Goal: Register for event/course

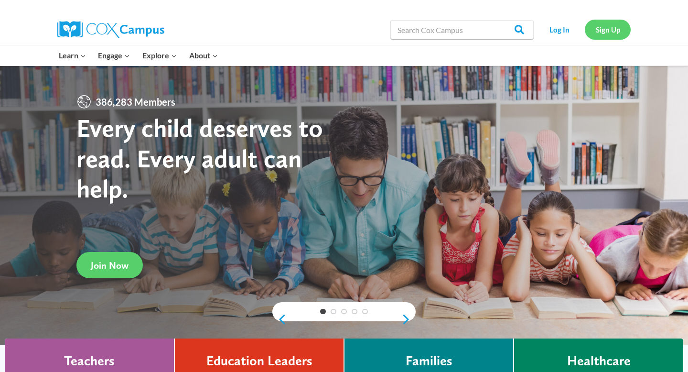
click at [606, 32] on link "Sign Up" at bounding box center [608, 30] width 46 height 20
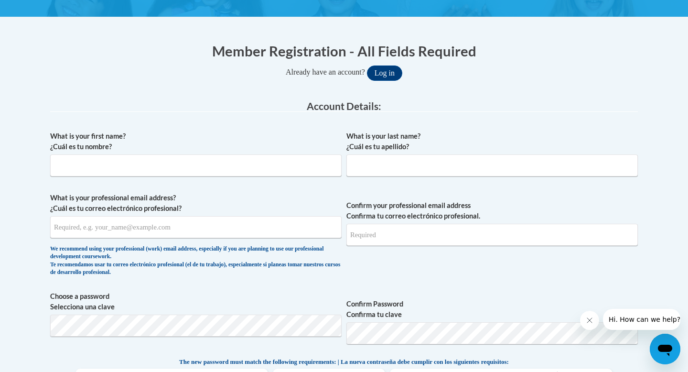
scroll to position [164, 0]
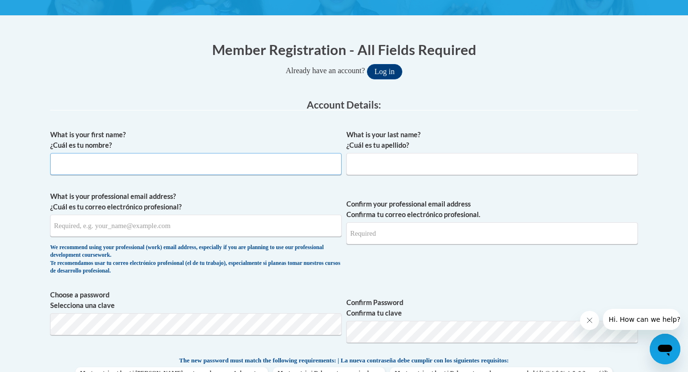
click at [229, 161] on input "What is your first name? ¿Cuál es tu nombre?" at bounding box center [195, 164] width 291 height 22
type input "Sarah"
click at [414, 169] on input "What is your last name? ¿Cuál es tu apellido?" at bounding box center [491, 164] width 291 height 22
type input "p"
click at [367, 64] on button "Log in" at bounding box center [384, 71] width 35 height 15
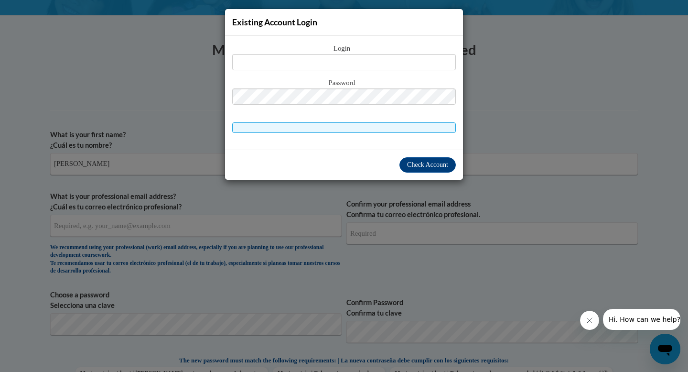
click at [515, 78] on div "Existing Account Login Login Password" at bounding box center [344, 186] width 688 height 372
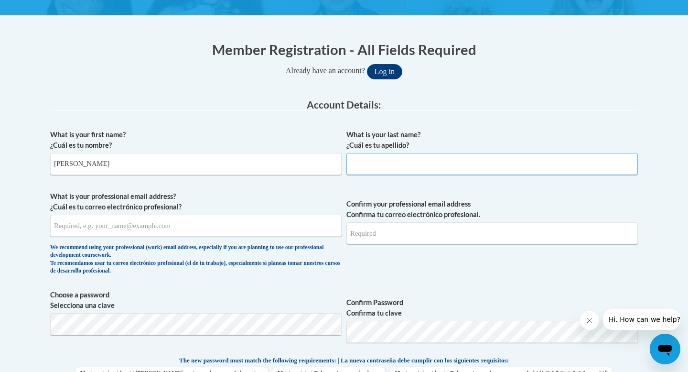
click at [423, 164] on input "What is your last name? ¿Cuál es tu apellido?" at bounding box center [491, 164] width 291 height 22
type input "Pratt"
click at [223, 229] on input "What is your professional email address? ¿Cuál es tu correo electrónico profesi…" at bounding box center [195, 225] width 291 height 22
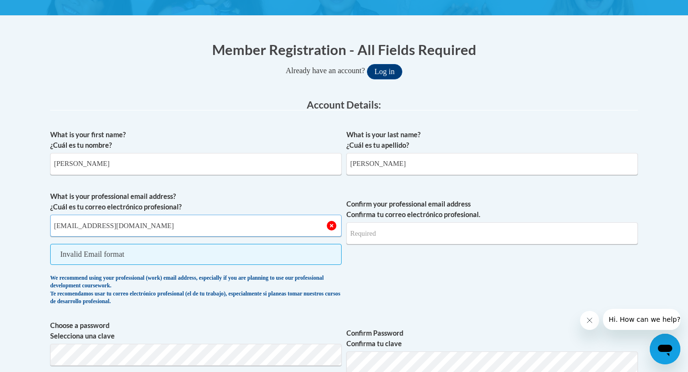
type input "prattmsarah@gmail.com"
click at [399, 225] on input "Confirm your professional email address Confirma tu correo electrónico profesio…" at bounding box center [491, 233] width 291 height 22
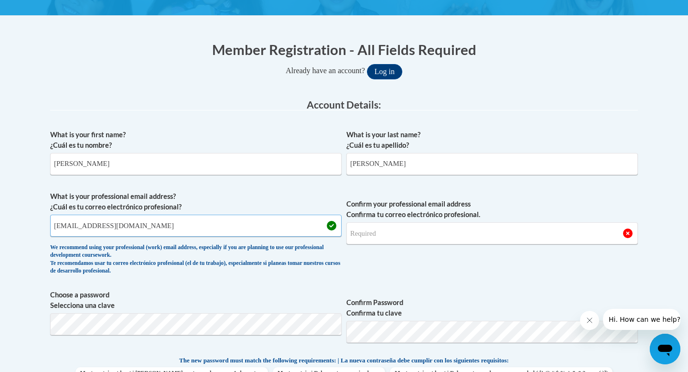
drag, startPoint x: 171, startPoint y: 225, endPoint x: 38, endPoint y: 223, distance: 133.3
click at [420, 230] on input "Confirm your professional email address Confirma tu correo electrónico profesio…" at bounding box center [491, 233] width 291 height 22
click at [412, 228] on input "Confirm your professional email address Confirma tu correo electrónico profesio…" at bounding box center [491, 233] width 291 height 22
drag, startPoint x: 133, startPoint y: 224, endPoint x: 19, endPoint y: 222, distance: 114.2
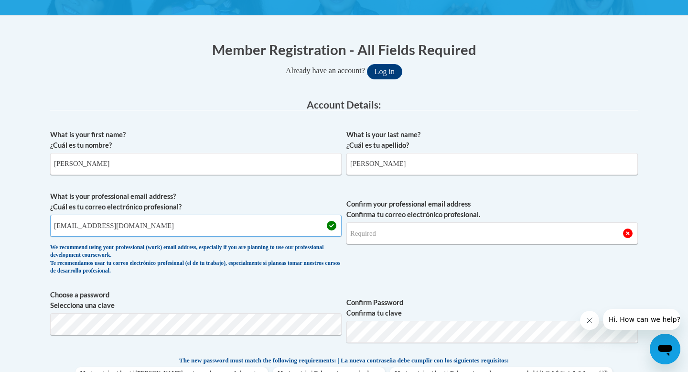
click at [381, 234] on input "Confirm your professional email address Confirma tu correo electrónico profesio…" at bounding box center [491, 233] width 291 height 22
click at [484, 232] on input "pratt" at bounding box center [491, 233] width 291 height 22
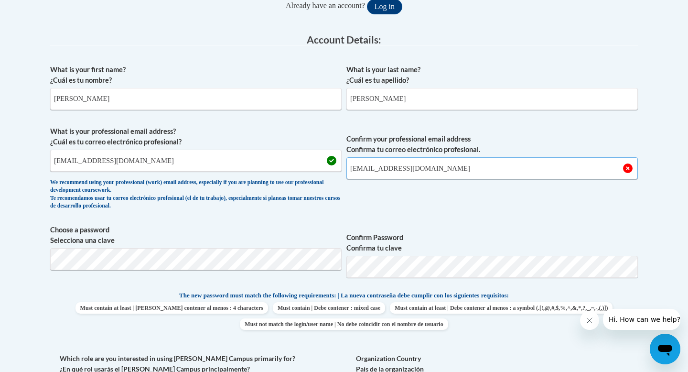
scroll to position [235, 0]
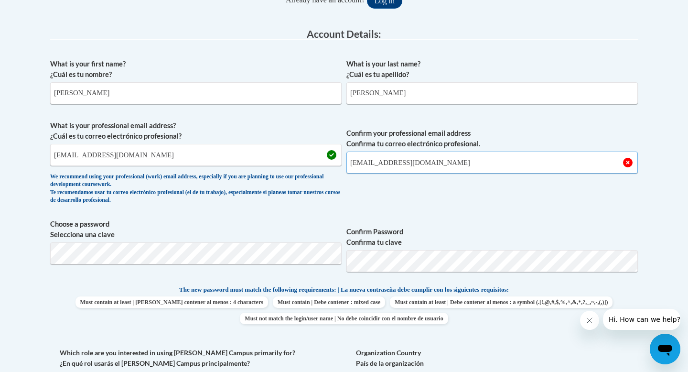
type input "prattmsarah@gmail.com"
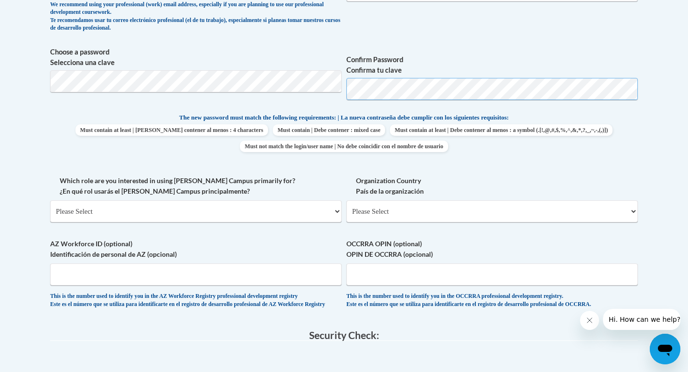
scroll to position [413, 0]
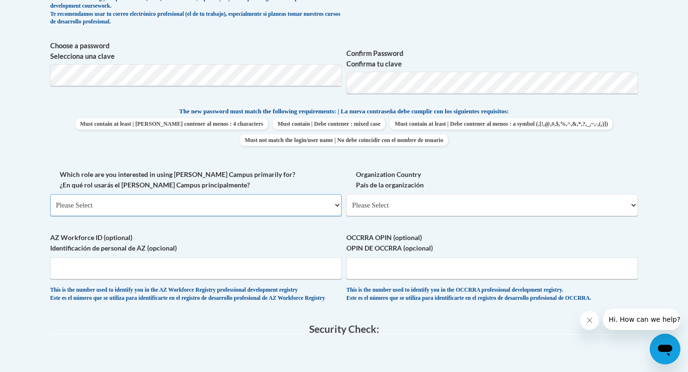
click at [296, 206] on select "Please Select College/University | Colegio/Universidad Community/Nonprofit Part…" at bounding box center [195, 205] width 291 height 22
select select "5a18ea06-2b54-4451-96f2-d152daf9eac5"
click at [50, 194] on select "Please Select College/University | Colegio/Universidad Community/Nonprofit Part…" at bounding box center [195, 205] width 291 height 22
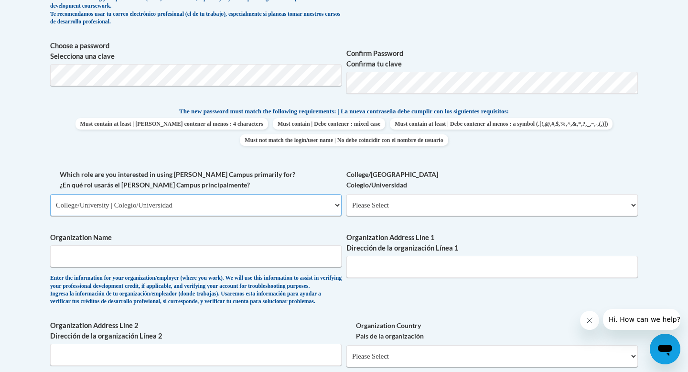
click at [262, 210] on select "Please Select College/University | Colegio/Universidad Community/Nonprofit Part…" at bounding box center [195, 205] width 291 height 22
click at [421, 200] on select "Please Select College/University Staff | Empleado universitario College/Univers…" at bounding box center [491, 205] width 291 height 22
select select "99b32b07-cffc-426c-8bf6-0cd77760d84b"
click at [346, 194] on select "Please Select College/University Staff | Empleado universitario College/Univers…" at bounding box center [491, 205] width 291 height 22
click at [331, 207] on select "Please Select College/University | Colegio/Universidad Community/Nonprofit Part…" at bounding box center [195, 205] width 291 height 22
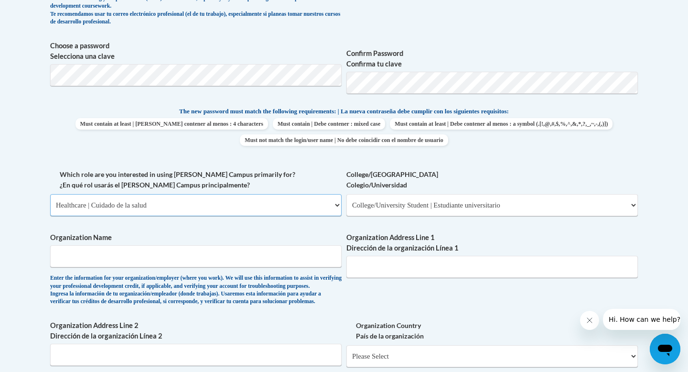
click at [50, 194] on select "Please Select College/University | Colegio/Universidad Community/Nonprofit Part…" at bounding box center [195, 205] width 291 height 22
click at [304, 212] on select "Please Select College/University | Colegio/Universidad Community/Nonprofit Part…" at bounding box center [195, 205] width 291 height 22
select select "5a18ea06-2b54-4451-96f2-d152daf9eac5"
click at [50, 194] on select "Please Select College/University | Colegio/Universidad Community/Nonprofit Part…" at bounding box center [195, 205] width 291 height 22
click at [418, 214] on select "Please Select College/University Staff | Empleado universitario College/Univers…" at bounding box center [491, 205] width 291 height 22
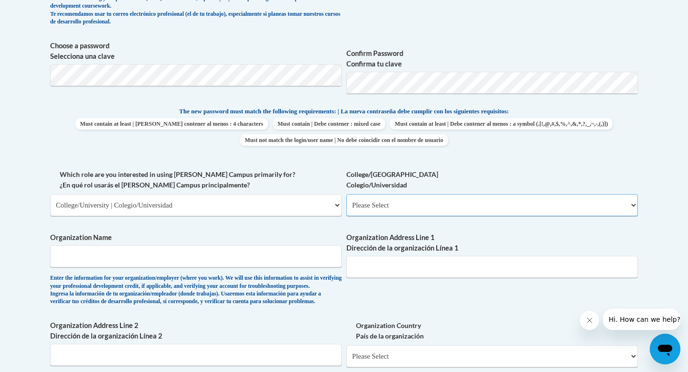
select select "99b32b07-cffc-426c-8bf6-0cd77760d84b"
click at [346, 194] on select "Please Select College/University Staff | Empleado universitario College/Univers…" at bounding box center [491, 205] width 291 height 22
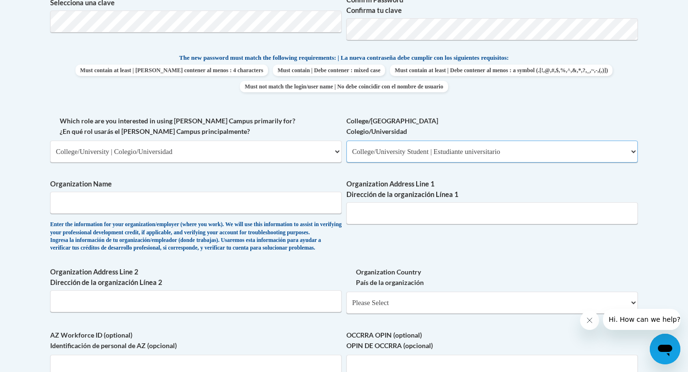
scroll to position [467, 0]
click at [294, 203] on input "Organization Name" at bounding box center [195, 202] width 291 height 22
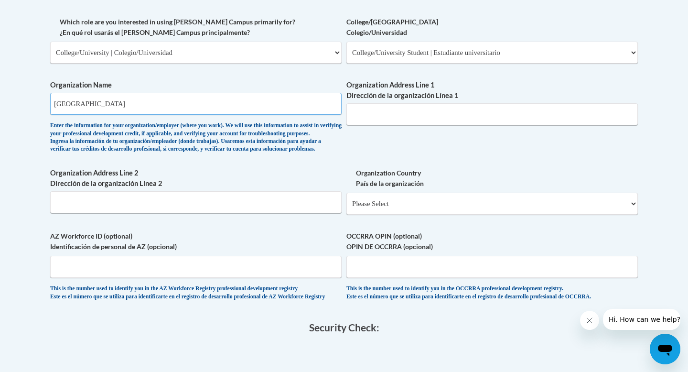
scroll to position [566, 0]
type input "Buffalo State University"
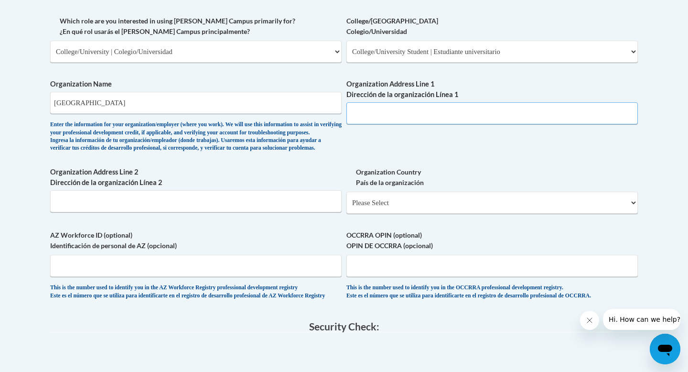
click at [465, 120] on input "Organization Address Line 1 Dirección de la organización Línea 1" at bounding box center [491, 113] width 291 height 22
click at [238, 212] on input "Organization Address Line 2 Dirección de la organización Línea 2" at bounding box center [195, 201] width 291 height 22
paste input "1300 Elmwood Ave, Buffalo, NY 14222"
type input "1300 Elmwood Ave, Buffalo, NY 1422"
click at [375, 111] on input "Organization Address Line 1 Dirección de la organización Línea 1" at bounding box center [491, 113] width 291 height 22
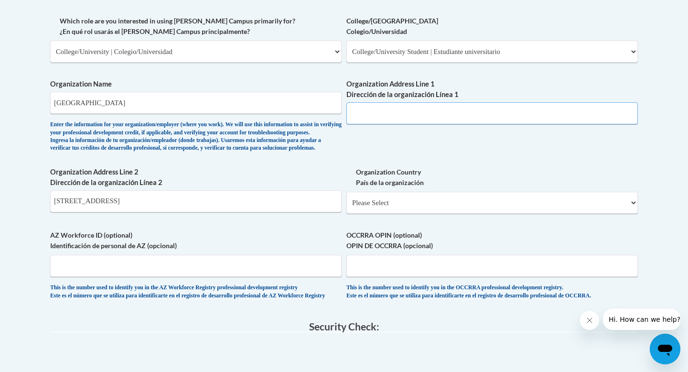
paste input "1300 Elmwood Ave, Buffalo, NY 14222"
type input "1300 Elmwood Ave, Buffalo, NY 14222"
drag, startPoint x: 181, startPoint y: 215, endPoint x: 0, endPoint y: 215, distance: 180.6
click at [0, 215] on body "This site uses cookies to help improve your learning experience. By continuing …" at bounding box center [344, 92] width 688 height 1317
click at [376, 214] on select "Please Select United States | Estados Unidos Outside of the United States | Fue…" at bounding box center [491, 203] width 291 height 22
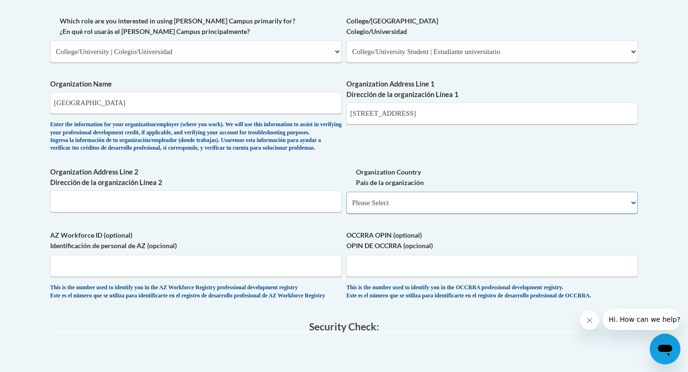
select select "ad49bcad-a171-4b2e-b99c-48b446064914"
click at [346, 207] on select "Please Select United States | Estados Unidos Outside of the United States | Fue…" at bounding box center [491, 203] width 291 height 22
select select
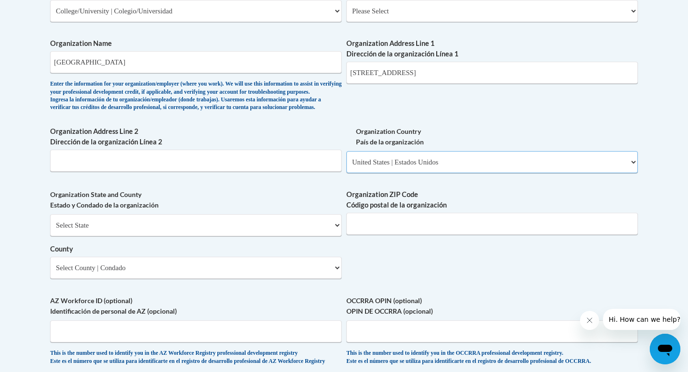
scroll to position [608, 0]
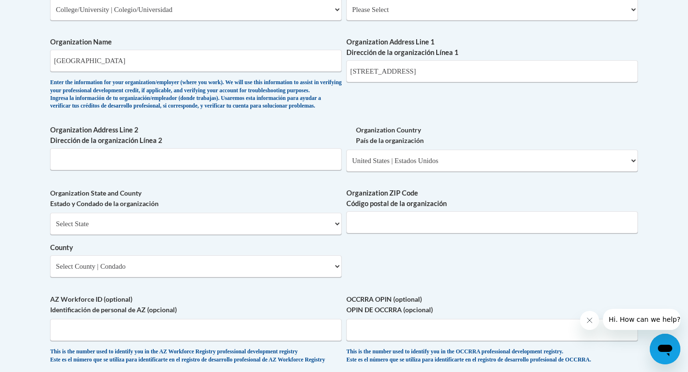
click at [270, 255] on div "Select State Alabama Alaska Arizona Arkansas California Colorado Connecticut De…" at bounding box center [195, 245] width 291 height 64
click at [270, 235] on select "Select State Alabama Alaska Arizona Arkansas California Colorado Connecticut De…" at bounding box center [195, 224] width 291 height 22
select select "New York"
click at [50, 228] on select "Select State Alabama Alaska Arizona Arkansas California Colorado Connecticut De…" at bounding box center [195, 224] width 291 height 22
click at [373, 233] on input "Organization ZIP Code Código postal de la organización" at bounding box center [491, 222] width 291 height 22
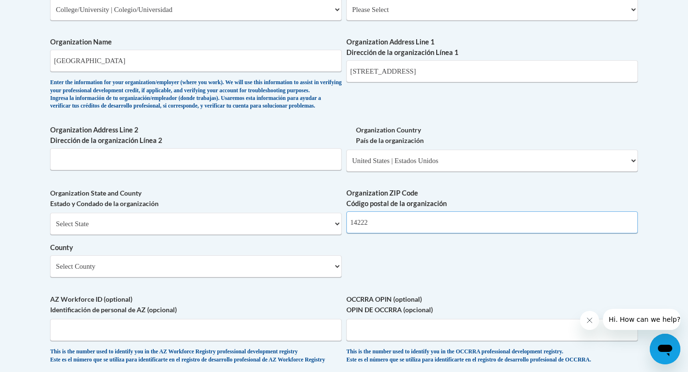
scroll to position [634, 0]
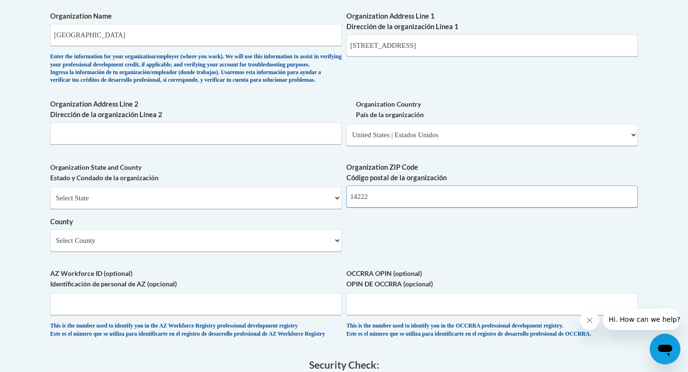
type input "14222"
click at [305, 251] on select "Select County Albany Allegany Bronx Broome Cattaraugus Cayuga Chautauqua Chemun…" at bounding box center [195, 240] width 291 height 22
select select "Erie"
click at [50, 245] on select "Select County Albany Allegany Bronx Broome Cattaraugus Cayuga Chautauqua Chemun…" at bounding box center [195, 240] width 291 height 22
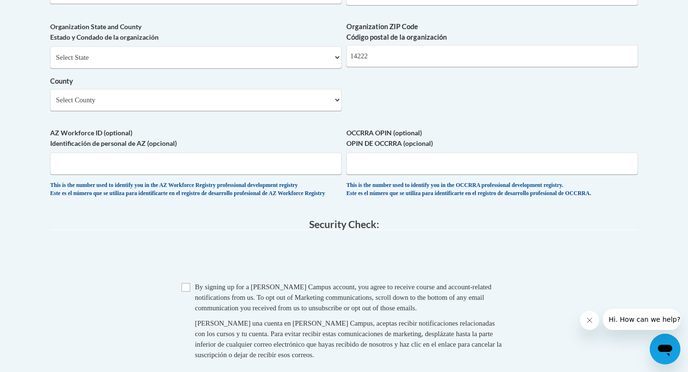
scroll to position [778, 0]
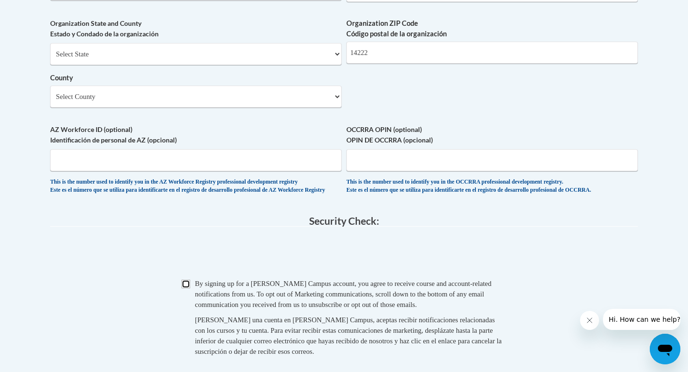
click at [187, 288] on input "Checkbox" at bounding box center [186, 283] width 9 height 9
checkbox input "true"
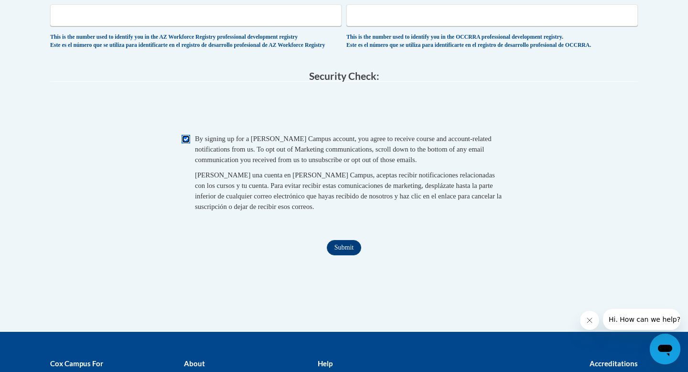
scroll to position [949, 0]
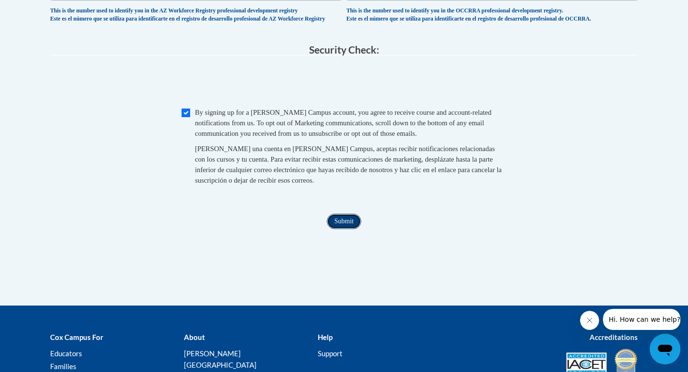
click at [342, 229] on input "Submit" at bounding box center [344, 221] width 34 height 15
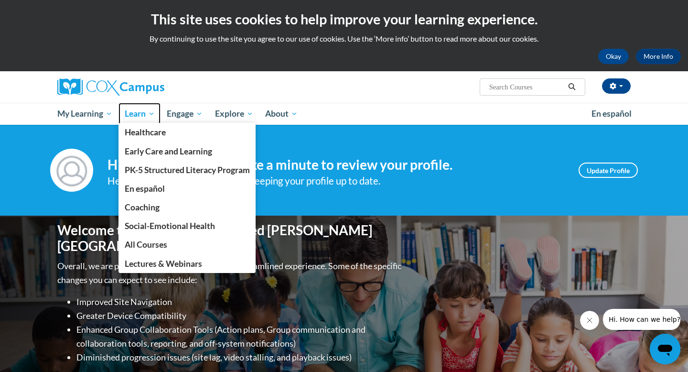
click at [139, 116] on span "Learn" at bounding box center [140, 113] width 30 height 11
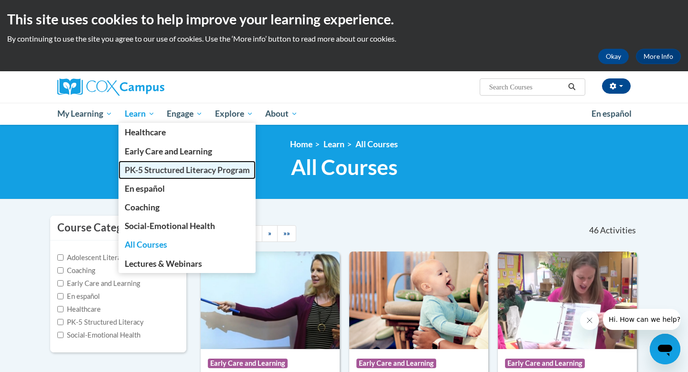
click at [190, 172] on span "PK-5 Structured Literacy Program" at bounding box center [187, 170] width 125 height 10
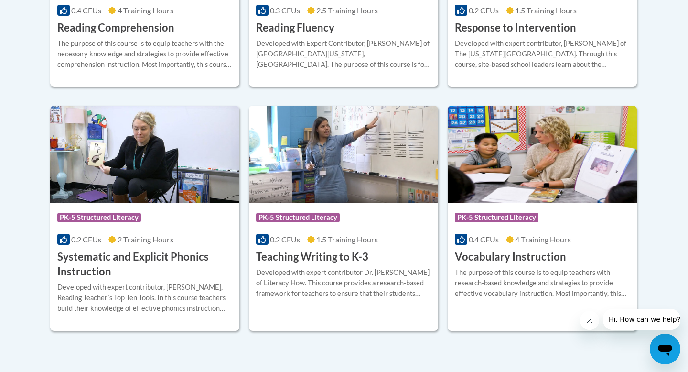
scroll to position [1054, 0]
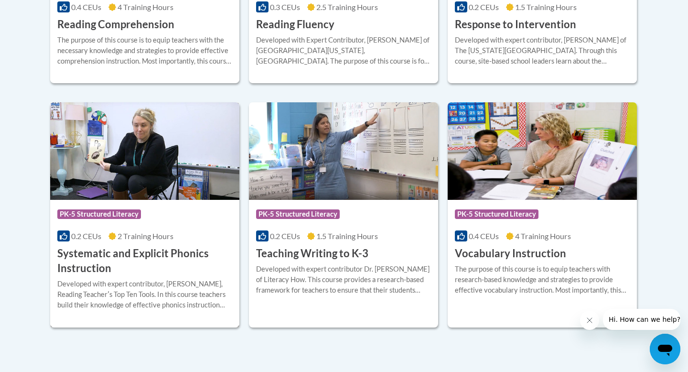
click at [107, 138] on img at bounding box center [144, 150] width 189 height 97
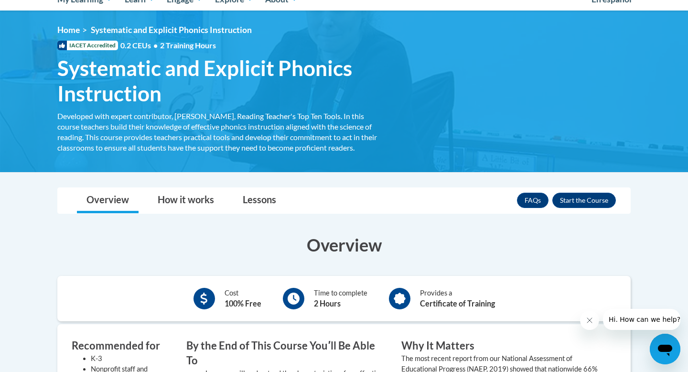
scroll to position [118, 0]
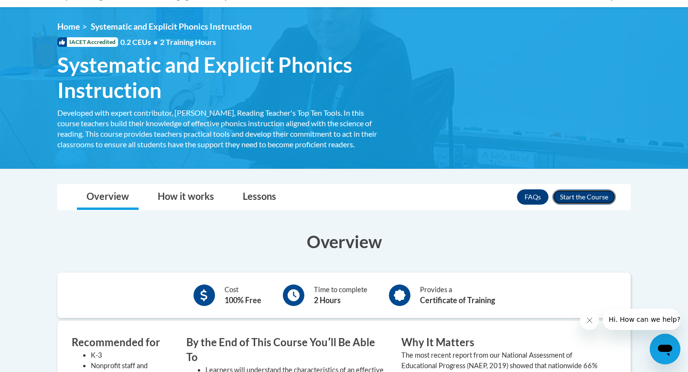
click at [594, 200] on button "Enroll" at bounding box center [584, 196] width 64 height 15
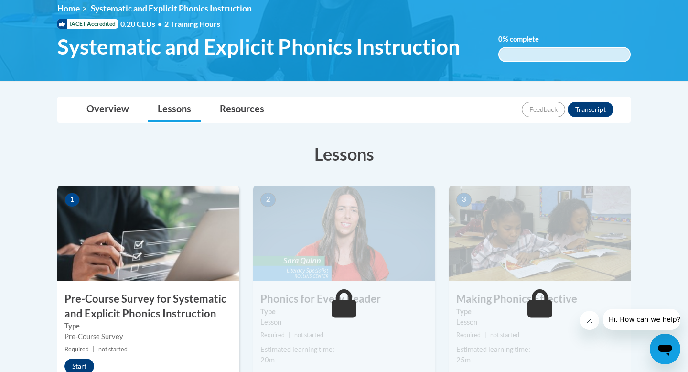
scroll to position [139, 0]
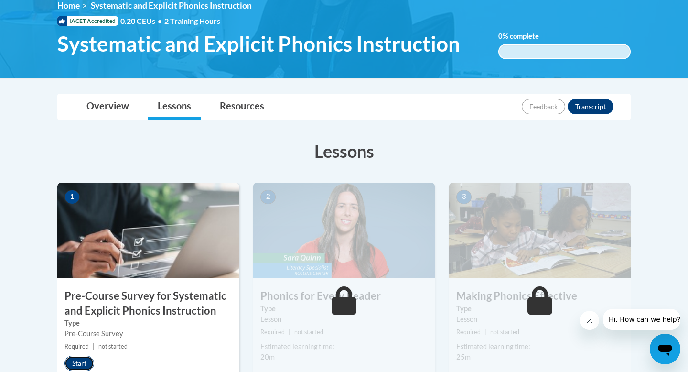
click at [79, 360] on button "Start" at bounding box center [79, 362] width 30 height 15
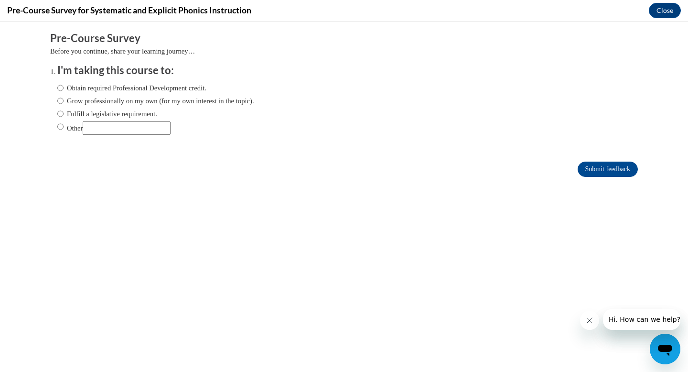
scroll to position [0, 0]
click at [60, 88] on input "Obtain required Professional Development credit." at bounding box center [60, 88] width 6 height 11
radio input "true"
click at [594, 172] on input "Submit feedback" at bounding box center [608, 168] width 60 height 15
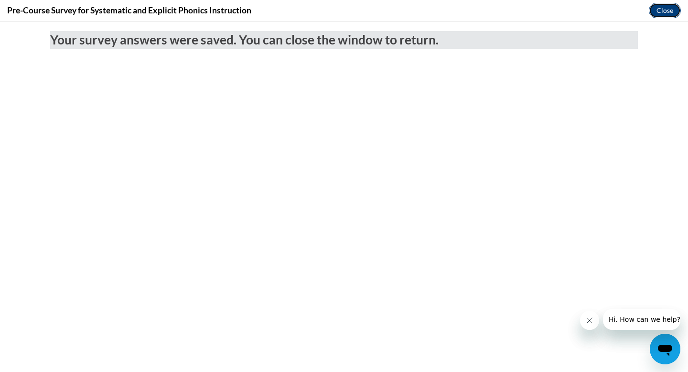
click at [664, 15] on button "Close" at bounding box center [665, 10] width 32 height 15
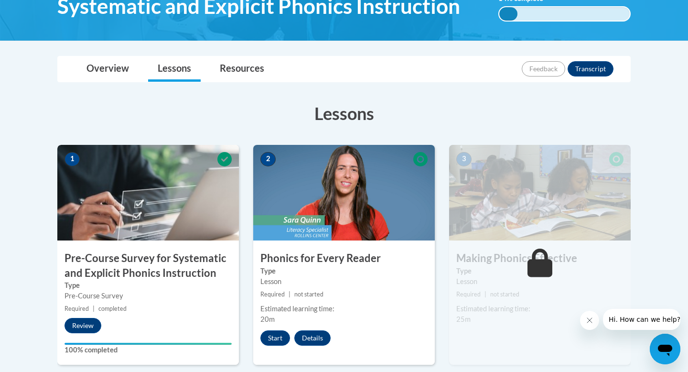
scroll to position [177, 0]
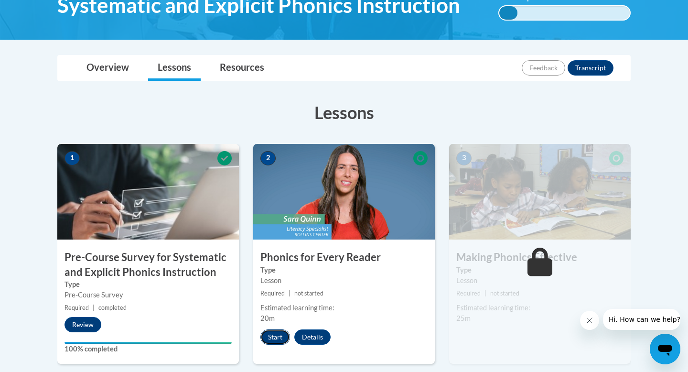
click at [279, 333] on button "Start" at bounding box center [275, 336] width 30 height 15
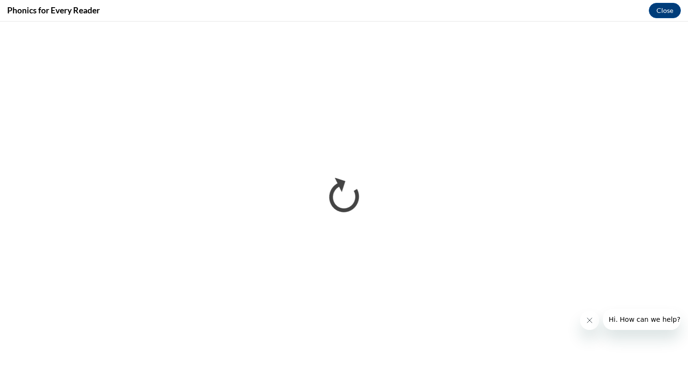
scroll to position [0, 0]
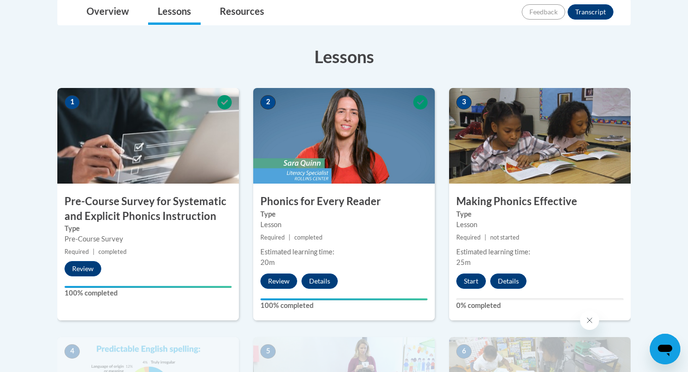
scroll to position [233, 0]
click at [472, 277] on button "Start" at bounding box center [471, 280] width 30 height 15
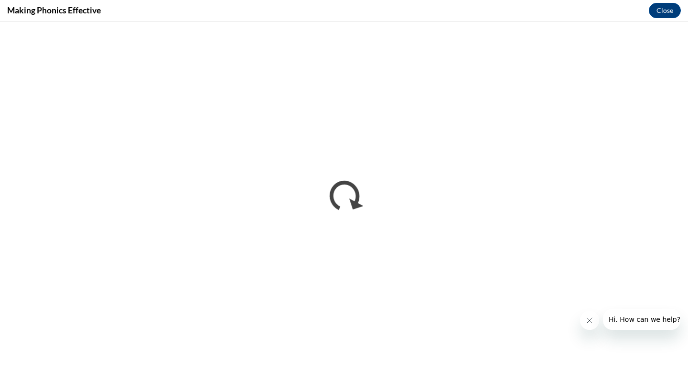
scroll to position [0, 0]
click at [586, 322] on icon "Close message from company" at bounding box center [590, 320] width 8 height 8
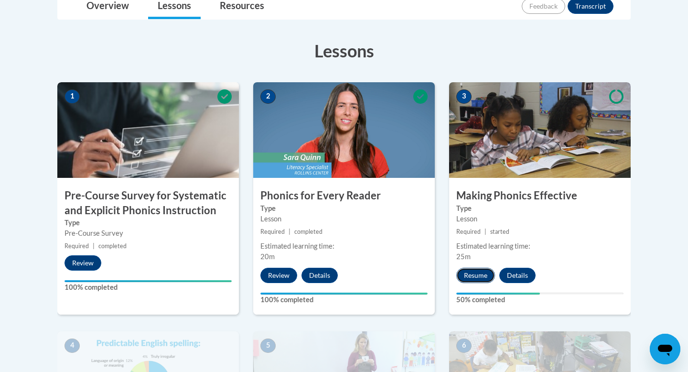
click at [485, 268] on button "Resume" at bounding box center [475, 275] width 39 height 15
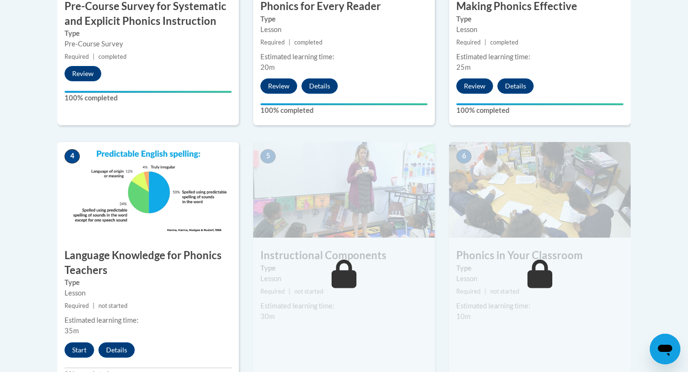
scroll to position [435, 0]
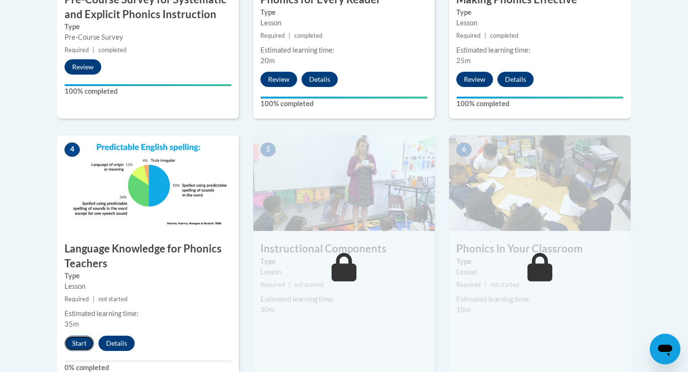
click at [82, 340] on button "Start" at bounding box center [79, 342] width 30 height 15
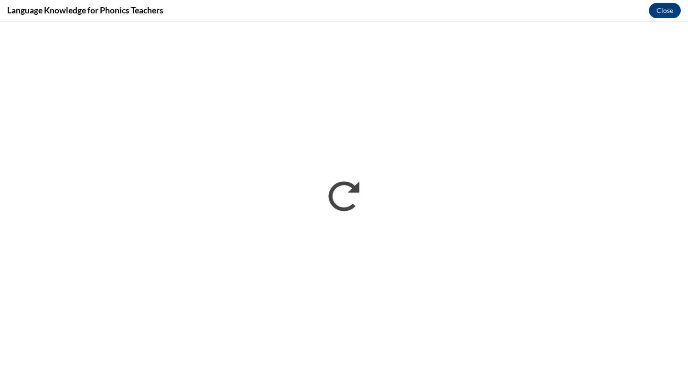
scroll to position [0, 0]
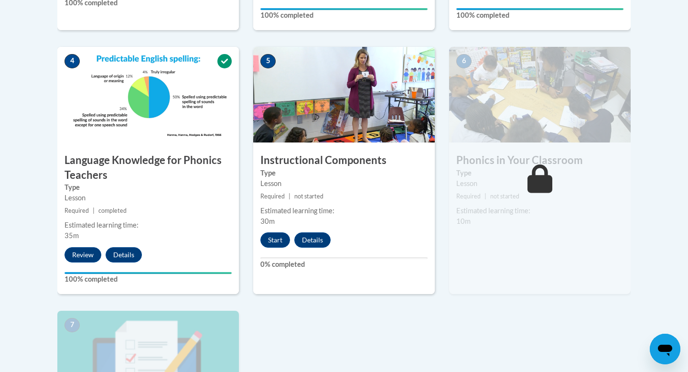
scroll to position [530, 0]
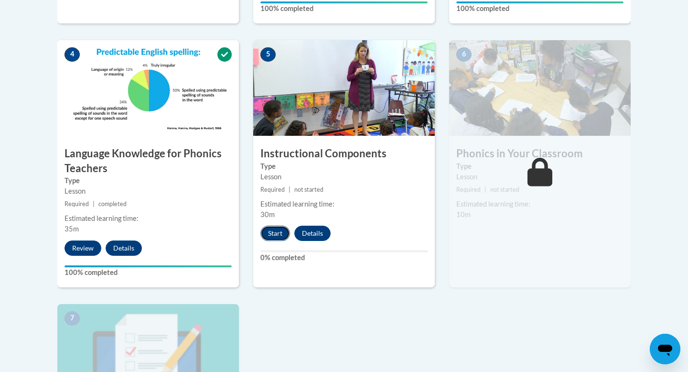
click at [276, 230] on button "Start" at bounding box center [275, 232] width 30 height 15
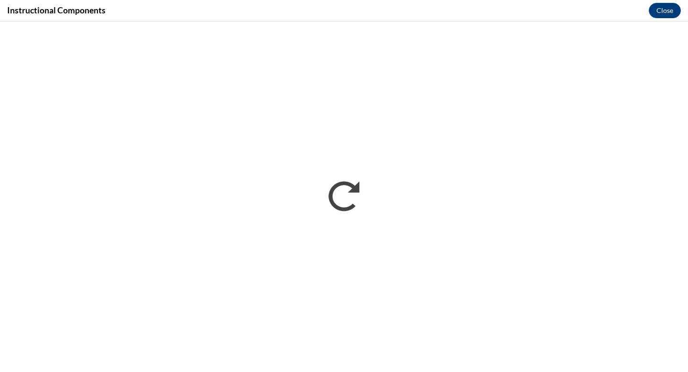
scroll to position [0, 0]
